Goal: Find specific page/section: Find specific page/section

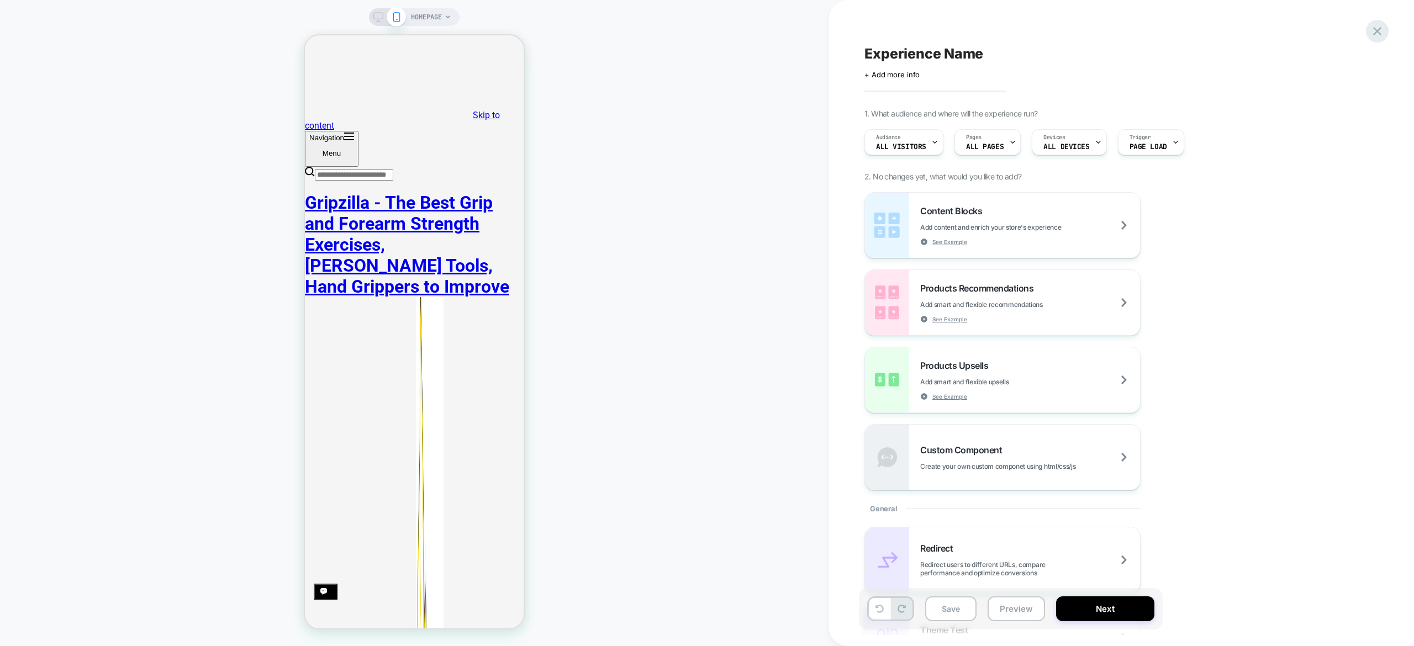
click at [1385, 33] on div at bounding box center [1377, 31] width 23 height 23
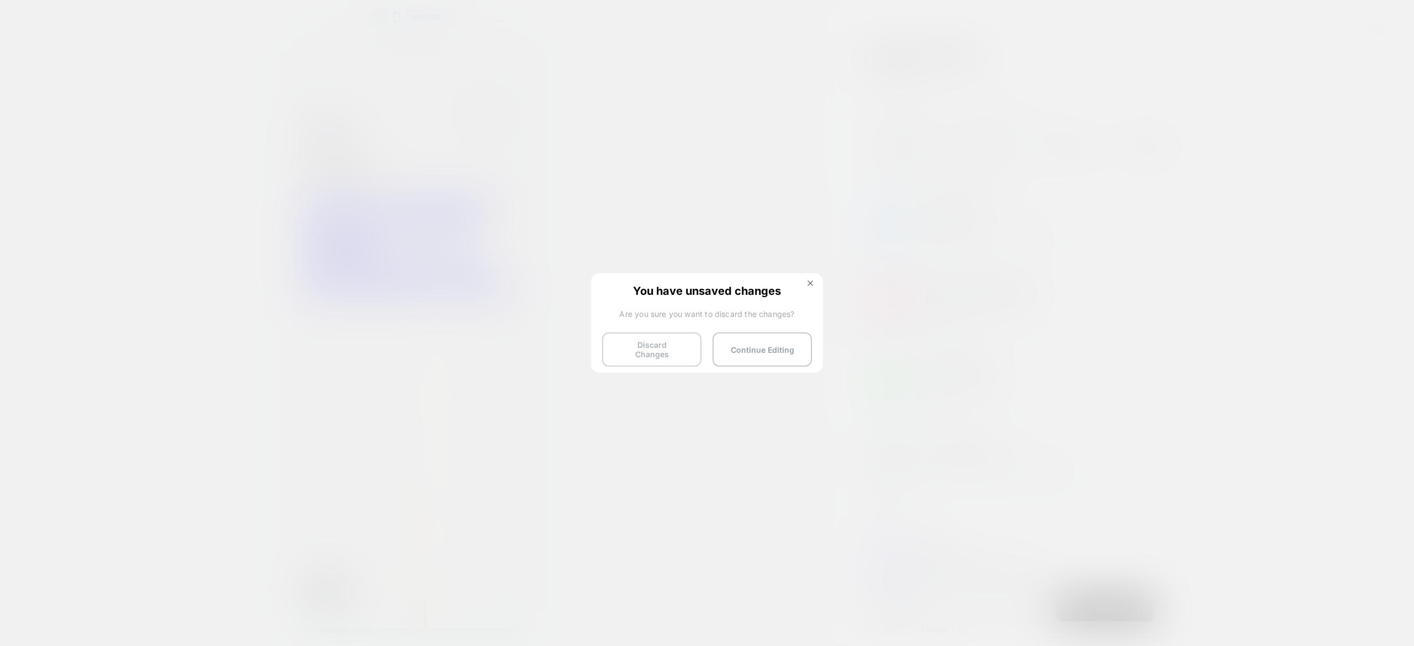
click at [646, 353] on button "Discard Changes" at bounding box center [651, 350] width 99 height 34
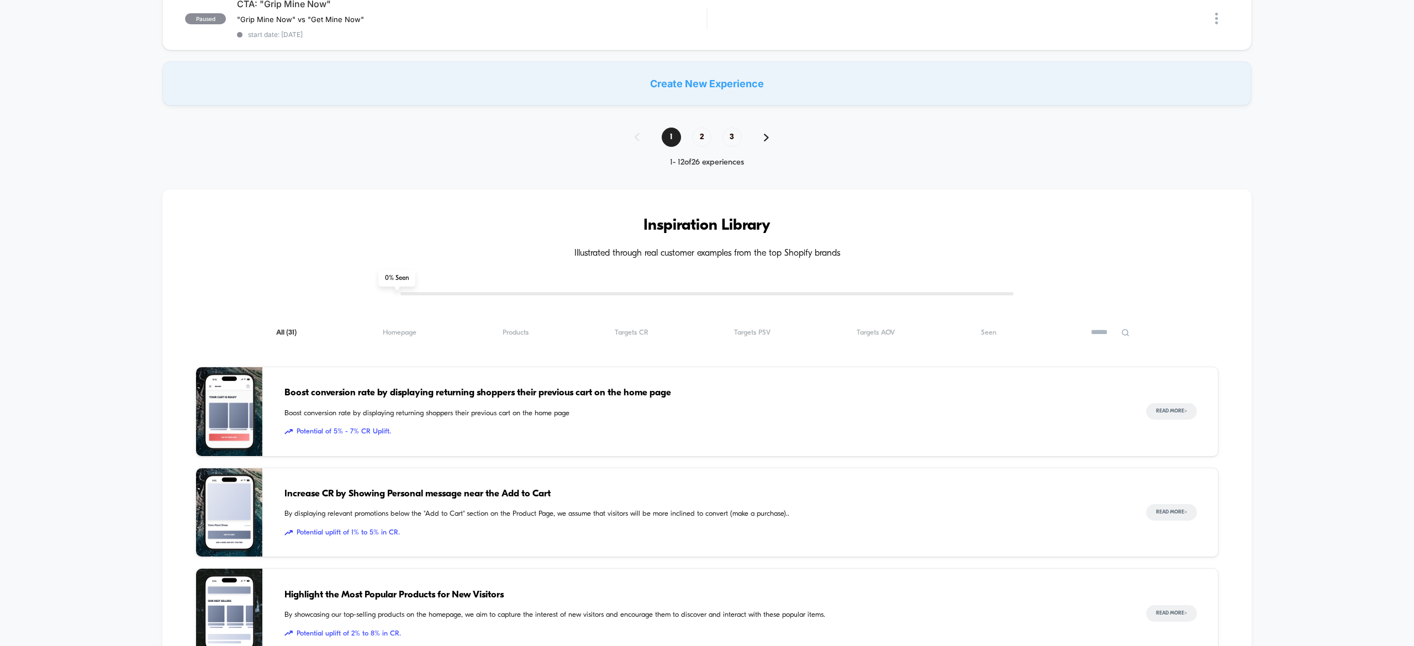
scroll to position [945, 0]
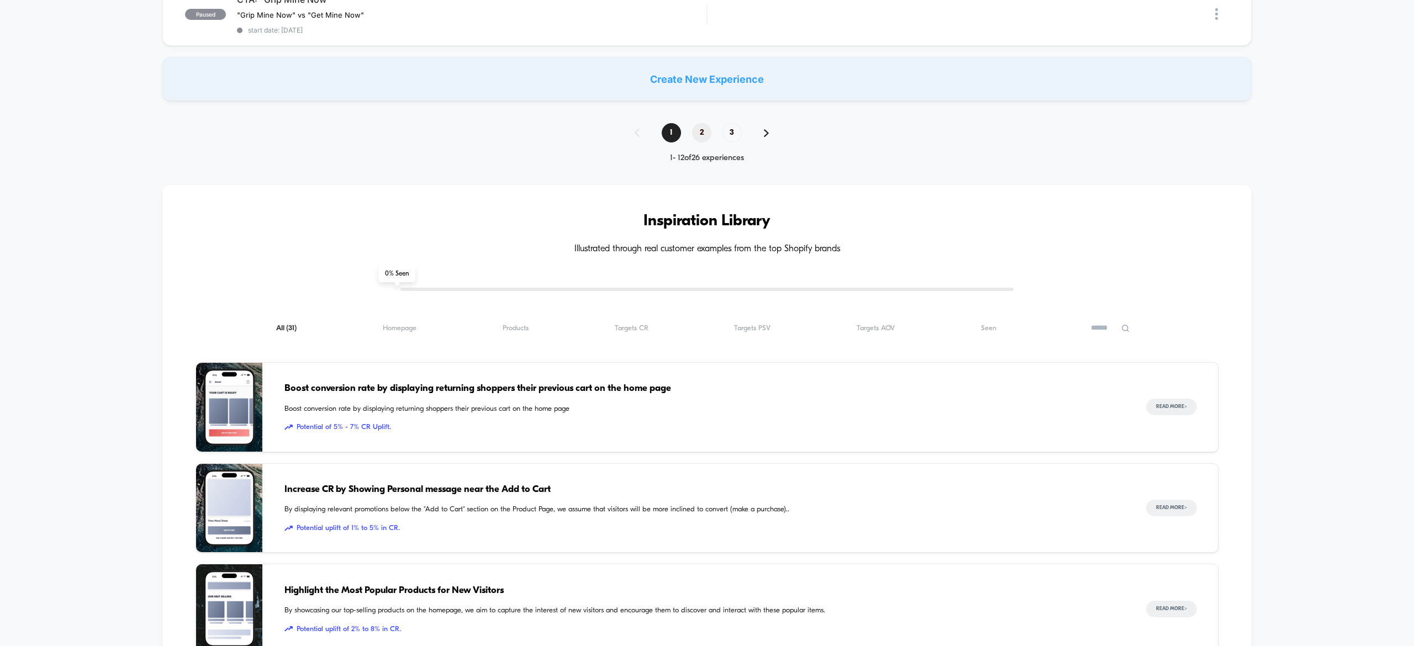
click at [703, 138] on span "2" at bounding box center [701, 132] width 19 height 19
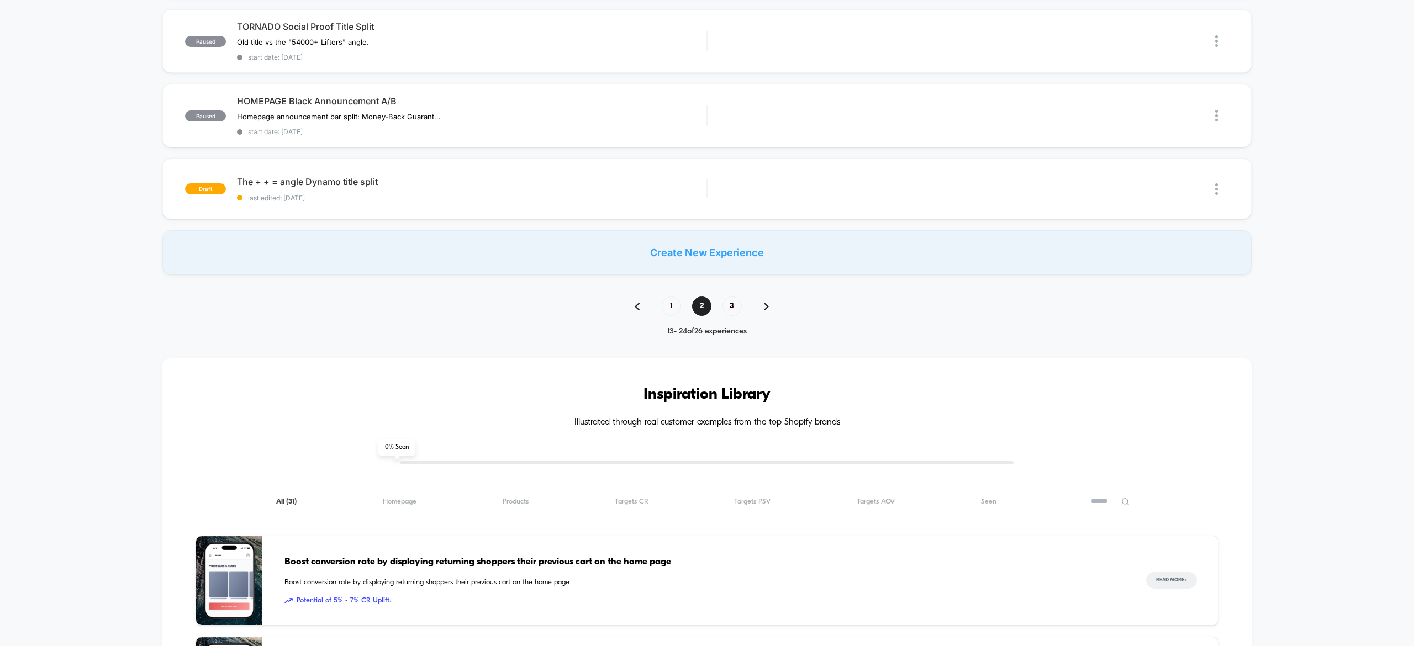
scroll to position [840, 0]
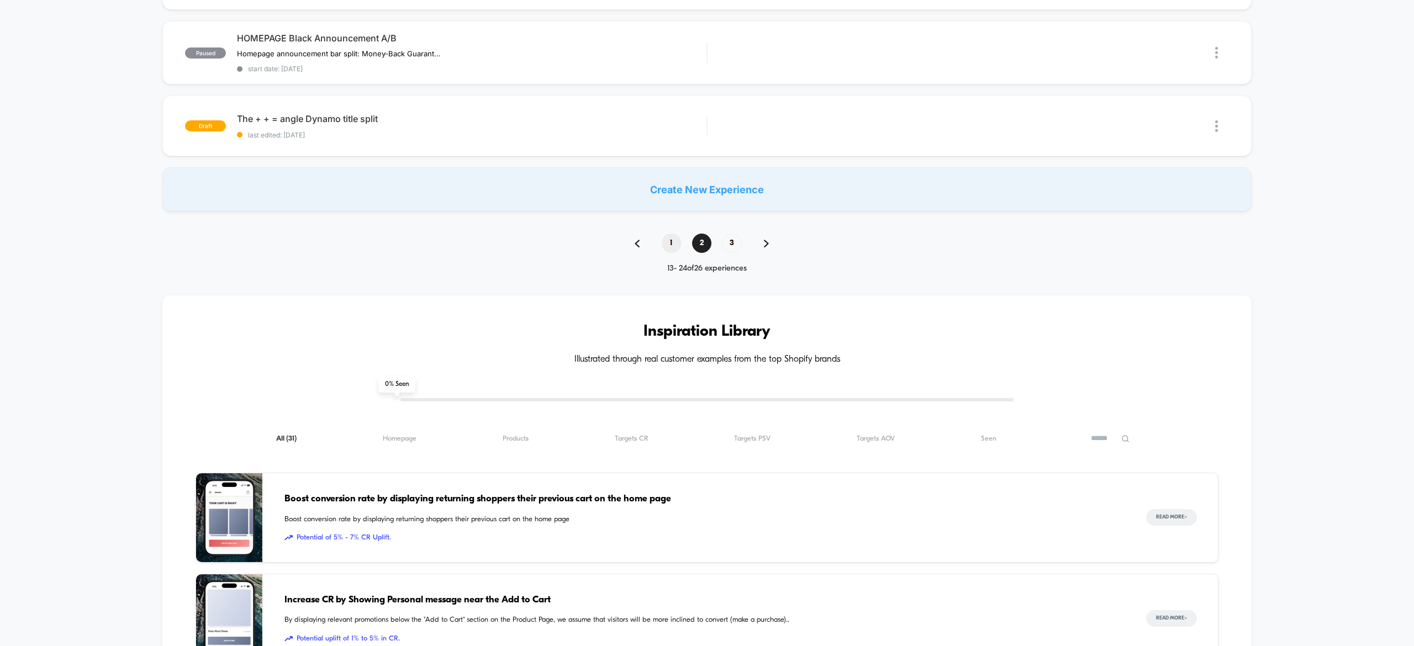
click at [674, 240] on span "1" at bounding box center [671, 243] width 19 height 19
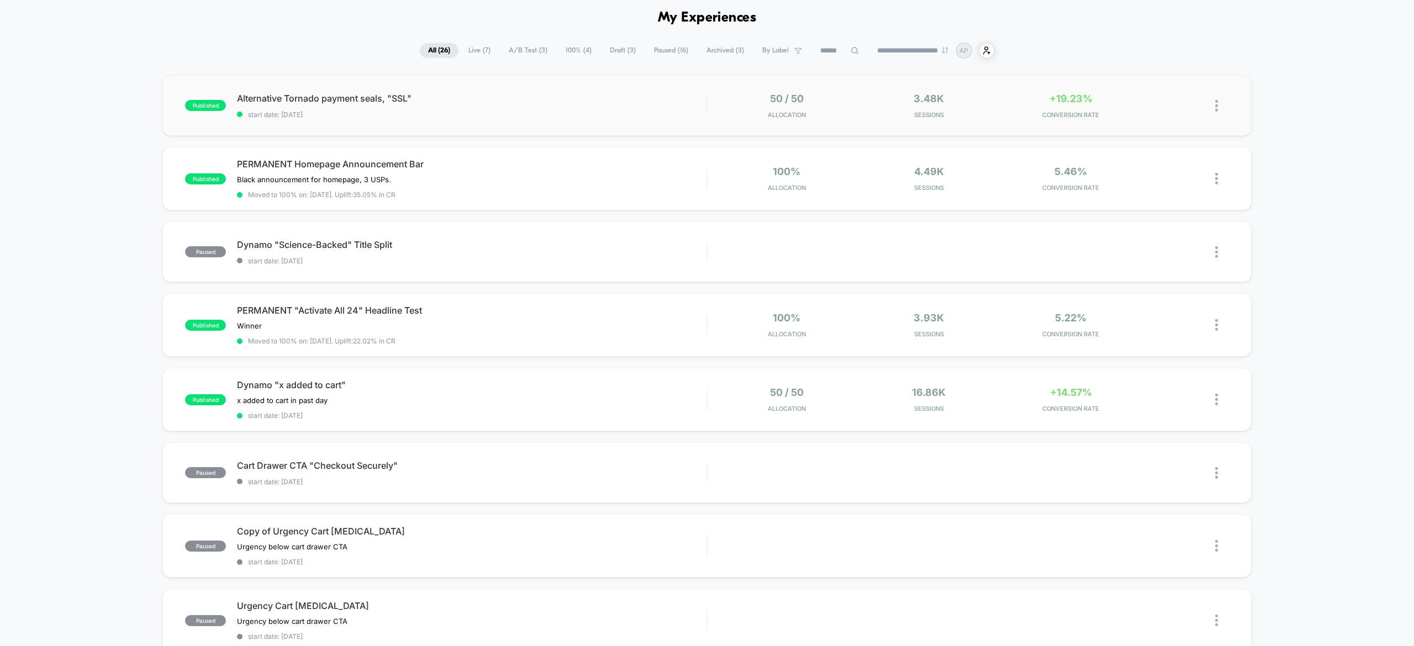
scroll to position [0, 0]
